Goal: Check status: Check status

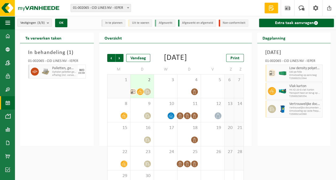
click at [111, 57] on span "Vorige" at bounding box center [111, 58] width 8 height 8
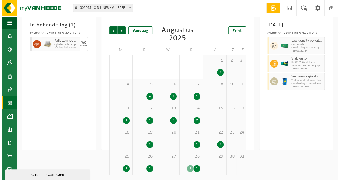
scroll to position [28, 0]
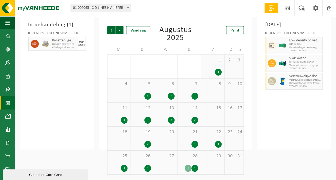
click at [214, 69] on div "1" at bounding box center [213, 72] width 18 height 7
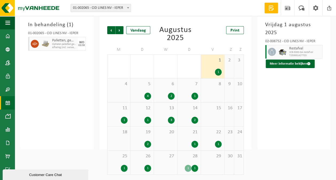
click at [143, 85] on span "5" at bounding box center [142, 84] width 18 height 6
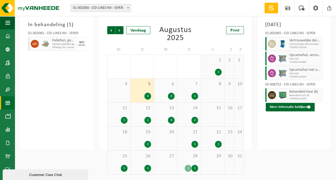
click at [251, 112] on button "Meer informatie bekijken" at bounding box center [290, 107] width 49 height 9
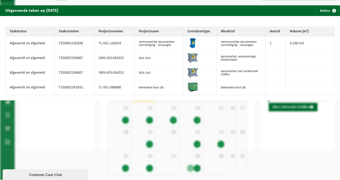
click at [251, 9] on button "Sluiten" at bounding box center [328, 10] width 24 height 11
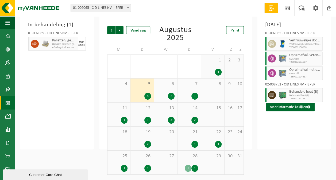
click at [169, 91] on div "6 2" at bounding box center [165, 91] width 23 height 24
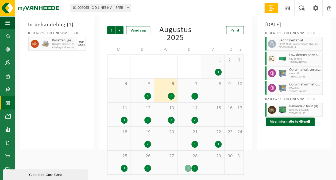
click at [143, 93] on div "4" at bounding box center [142, 96] width 18 height 7
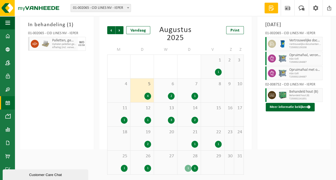
click at [166, 91] on div "6 2" at bounding box center [165, 91] width 23 height 24
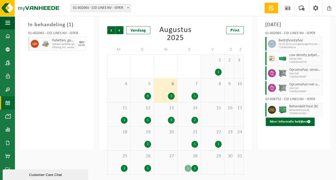
click at [251, 126] on button "Meer informatie bekijken" at bounding box center [290, 122] width 49 height 9
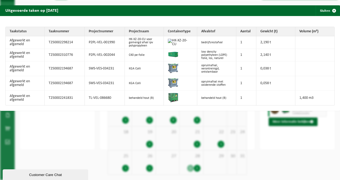
click at [251, 80] on td "1" at bounding box center [246, 83] width 20 height 15
click at [251, 14] on span "button" at bounding box center [334, 10] width 11 height 11
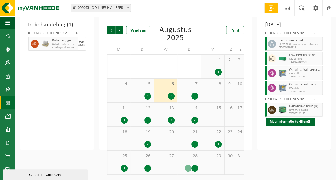
click at [251, 46] on span "HK-XZ-20-CU voor gemengd afval ipv polypropyleen" at bounding box center [300, 44] width 43 height 3
click at [251, 126] on button "Meer informatie bekijken" at bounding box center [290, 122] width 49 height 9
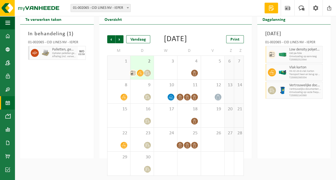
scroll to position [27, 0]
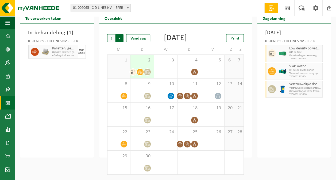
click at [108, 34] on span "Vorige" at bounding box center [111, 38] width 8 height 8
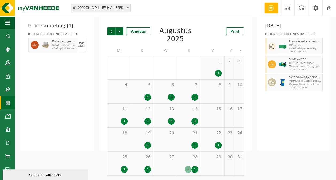
scroll to position [0, 0]
click at [170, 95] on div "2" at bounding box center [171, 97] width 7 height 7
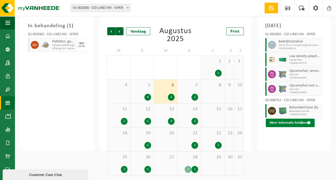
click at [289, 127] on button "Meer informatie bekijken" at bounding box center [290, 123] width 49 height 9
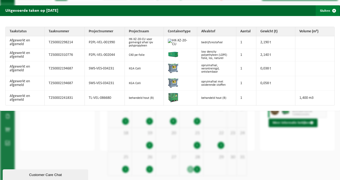
click at [321, 10] on button "Sluiten" at bounding box center [328, 10] width 24 height 11
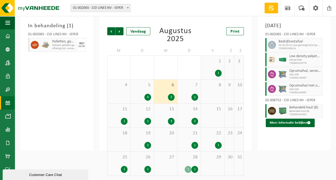
click at [196, 91] on div "7 1" at bounding box center [189, 92] width 23 height 24
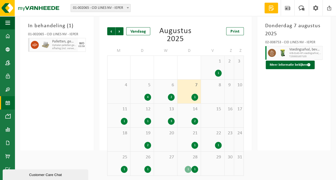
click at [123, 120] on div "1" at bounding box center [124, 121] width 7 height 7
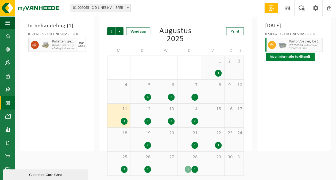
click at [282, 61] on button "Meer informatie bekijken" at bounding box center [290, 57] width 49 height 9
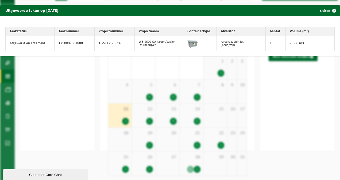
drag, startPoint x: 325, startPoint y: 10, endPoint x: 317, endPoint y: 14, distance: 8.4
click at [329, 10] on span "button" at bounding box center [334, 10] width 11 height 11
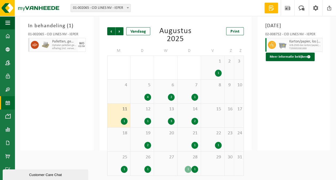
click at [140, 114] on div "12 1" at bounding box center [142, 116] width 23 height 24
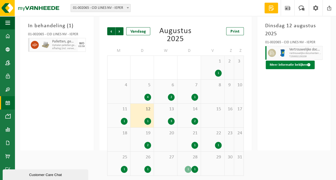
click at [290, 62] on button "Meer informatie bekijken" at bounding box center [290, 65] width 49 height 9
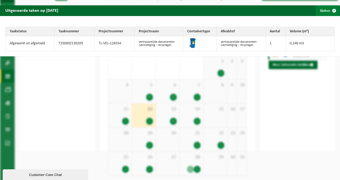
click at [319, 14] on button "Sluiten" at bounding box center [328, 10] width 24 height 11
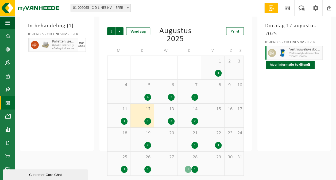
click at [170, 116] on div "13 3" at bounding box center [165, 116] width 23 height 24
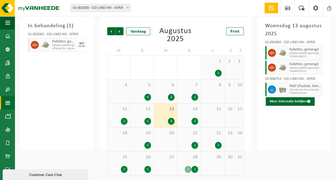
click at [189, 116] on div "14 2" at bounding box center [189, 116] width 23 height 24
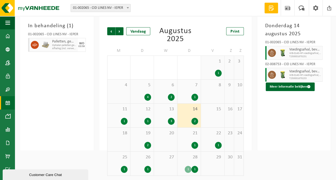
click at [135, 143] on div "2" at bounding box center [142, 145] width 18 height 7
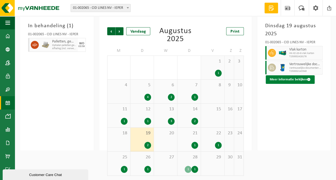
click at [292, 81] on button "Meer informatie bekijken" at bounding box center [290, 79] width 49 height 9
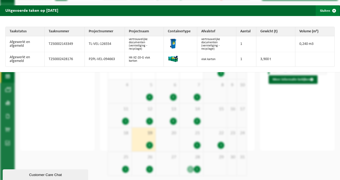
click at [329, 8] on span "button" at bounding box center [334, 10] width 11 height 11
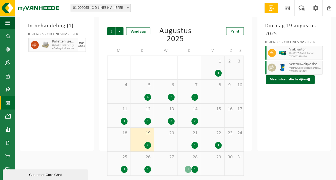
click at [191, 145] on div "1" at bounding box center [189, 145] width 18 height 7
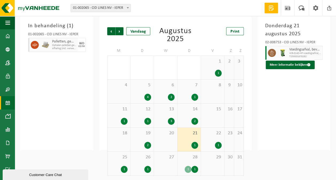
drag, startPoint x: 215, startPoint y: 138, endPoint x: 218, endPoint y: 140, distance: 3.0
click at [217, 139] on div "22 1" at bounding box center [212, 140] width 23 height 24
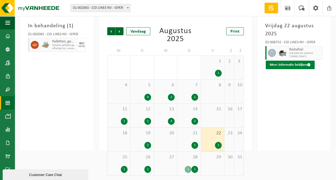
click at [285, 64] on button "Meer informatie bekijken" at bounding box center [290, 65] width 49 height 9
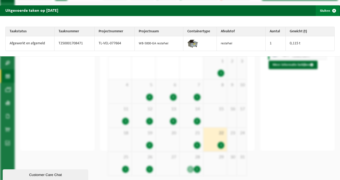
click at [329, 5] on div "Uitgevoerde taken op [DATE] Sluiten Taakstatus Taaknummer Projectnummer Project…" at bounding box center [170, 90] width 340 height 180
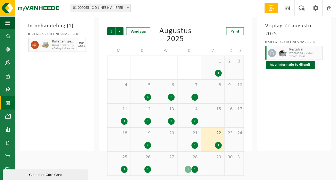
click at [216, 66] on div "1 1" at bounding box center [212, 68] width 23 height 24
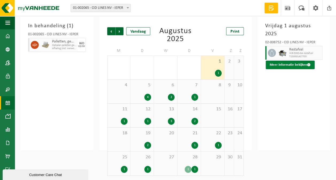
click at [275, 63] on button "Meer informatie bekijken" at bounding box center [290, 65] width 49 height 9
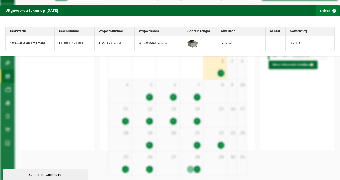
click at [321, 10] on button "Sluiten" at bounding box center [328, 10] width 24 height 11
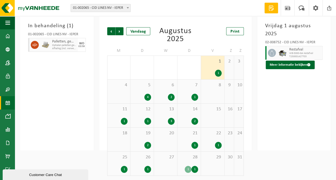
click at [227, 142] on div "23" at bounding box center [229, 140] width 9 height 24
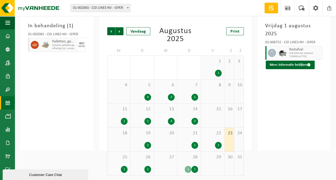
click at [218, 143] on div "1" at bounding box center [218, 145] width 7 height 7
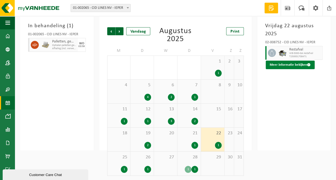
click at [280, 65] on button "Meer informatie bekijken" at bounding box center [290, 65] width 49 height 9
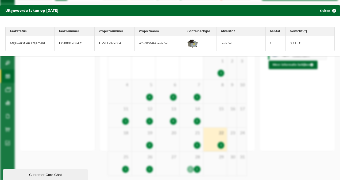
drag, startPoint x: 324, startPoint y: 7, endPoint x: 331, endPoint y: 10, distance: 6.5
click at [324, 8] on button "Sluiten" at bounding box center [328, 10] width 24 height 11
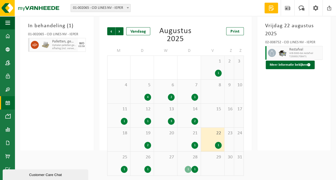
click at [117, 167] on div "1" at bounding box center [119, 169] width 18 height 7
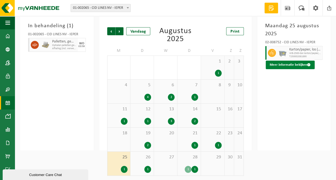
click at [282, 64] on button "Meer informatie bekijken" at bounding box center [290, 65] width 49 height 9
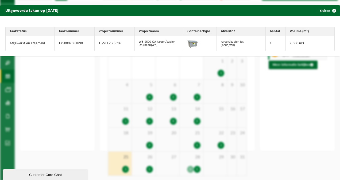
drag, startPoint x: 320, startPoint y: 9, endPoint x: 315, endPoint y: 15, distance: 7.9
click at [320, 9] on button "Sluiten" at bounding box center [328, 10] width 24 height 11
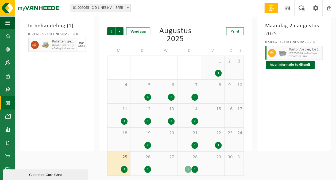
click at [144, 166] on div "26 1" at bounding box center [142, 164] width 23 height 24
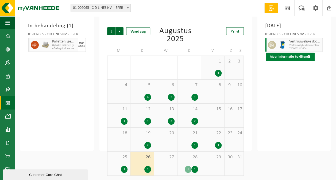
click at [279, 61] on button "Meer informatie bekijken" at bounding box center [290, 57] width 49 height 9
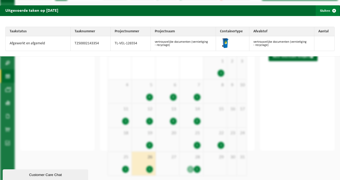
click at [329, 8] on span "button" at bounding box center [334, 10] width 11 height 11
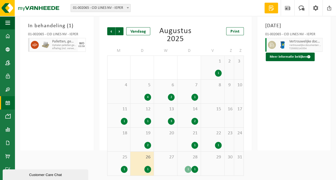
click at [192, 166] on div "28 1 1" at bounding box center [189, 164] width 23 height 24
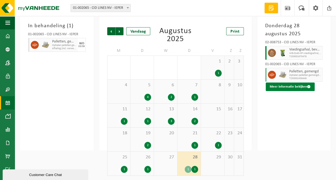
click at [288, 87] on button "Meer informatie bekijken" at bounding box center [290, 87] width 49 height 9
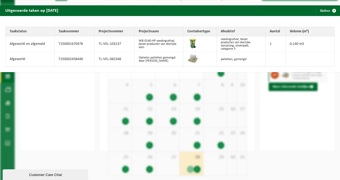
click at [329, 13] on span "button" at bounding box center [334, 10] width 11 height 11
